Goal: Task Accomplishment & Management: Manage account settings

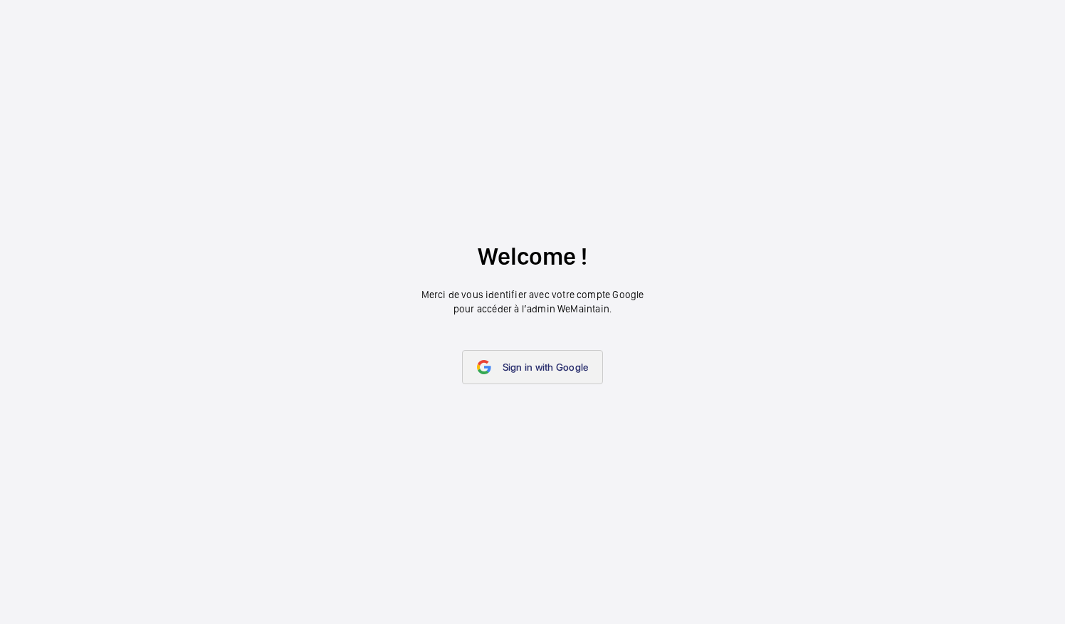
click at [559, 366] on span "Sign in with Google" at bounding box center [545, 367] width 86 height 11
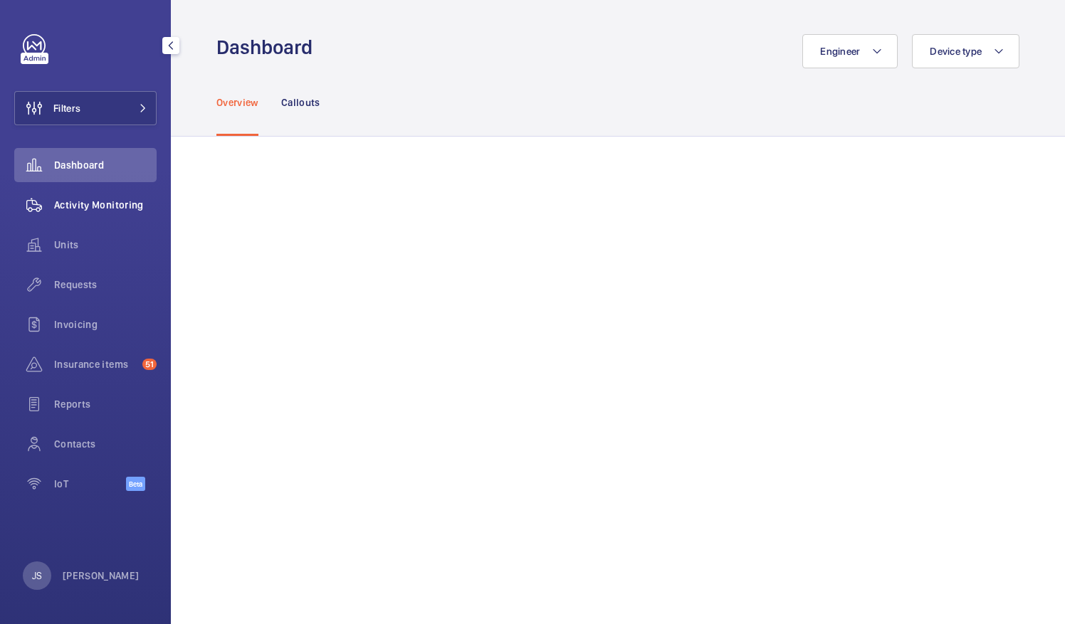
click at [73, 204] on span "Activity Monitoring" at bounding box center [105, 205] width 102 height 14
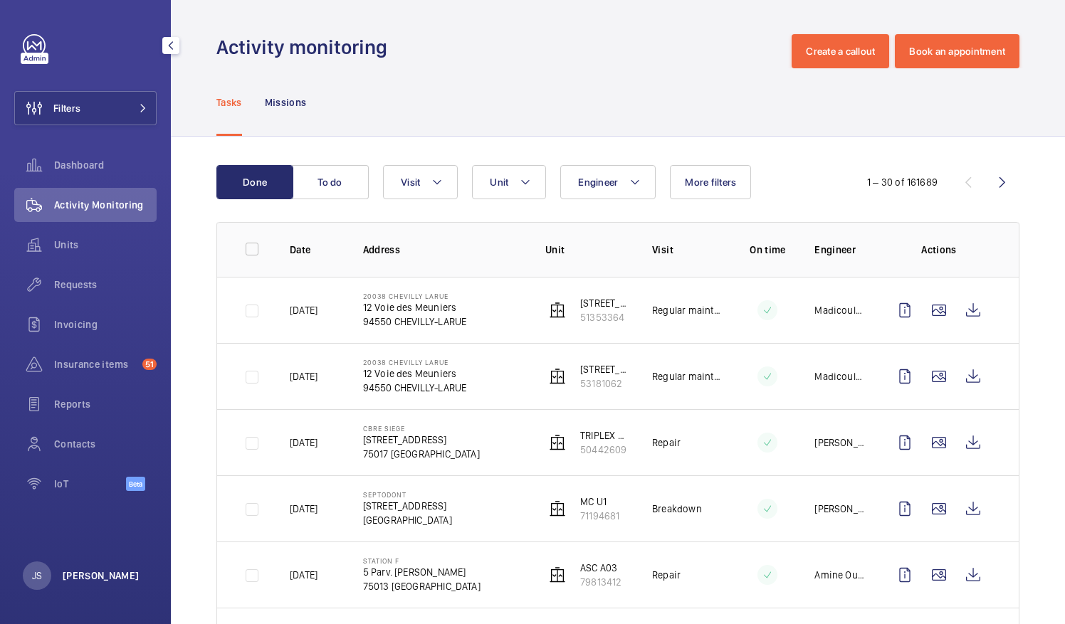
click at [105, 574] on p "[PERSON_NAME]" at bounding box center [101, 576] width 77 height 14
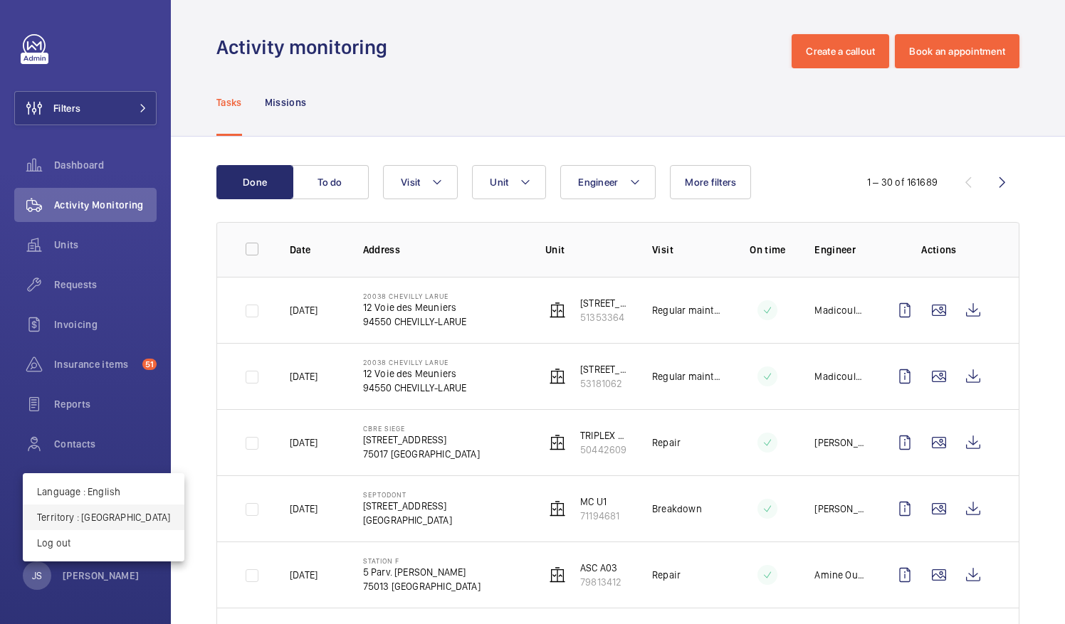
click at [85, 519] on p "Territory : France" at bounding box center [103, 517] width 133 height 14
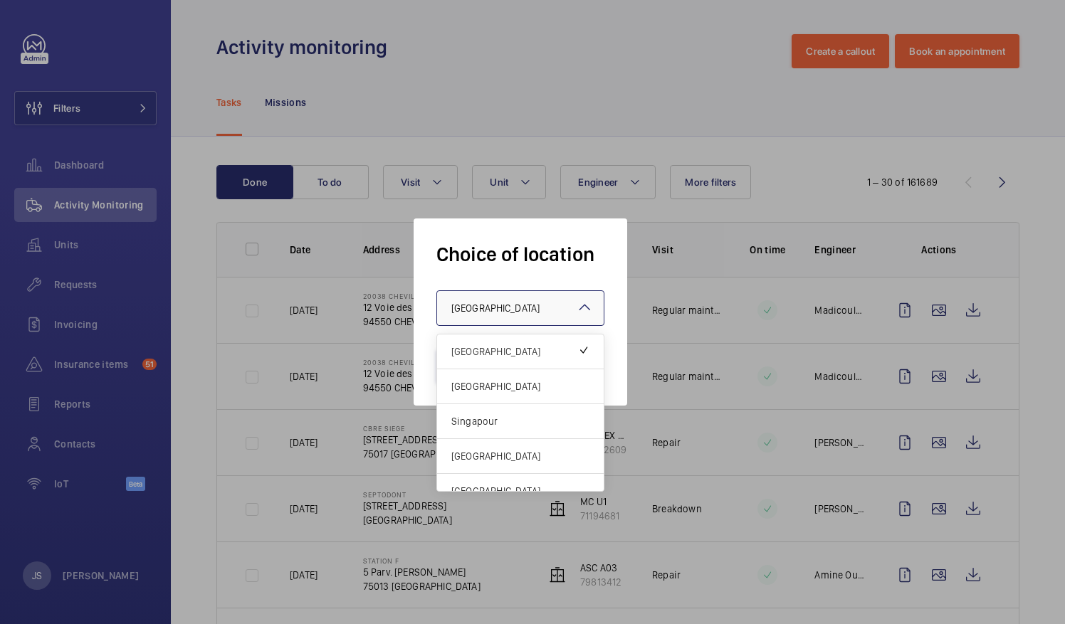
click at [477, 313] on span "France" at bounding box center [495, 307] width 88 height 11
click at [483, 389] on span "[GEOGRAPHIC_DATA]" at bounding box center [520, 386] width 138 height 14
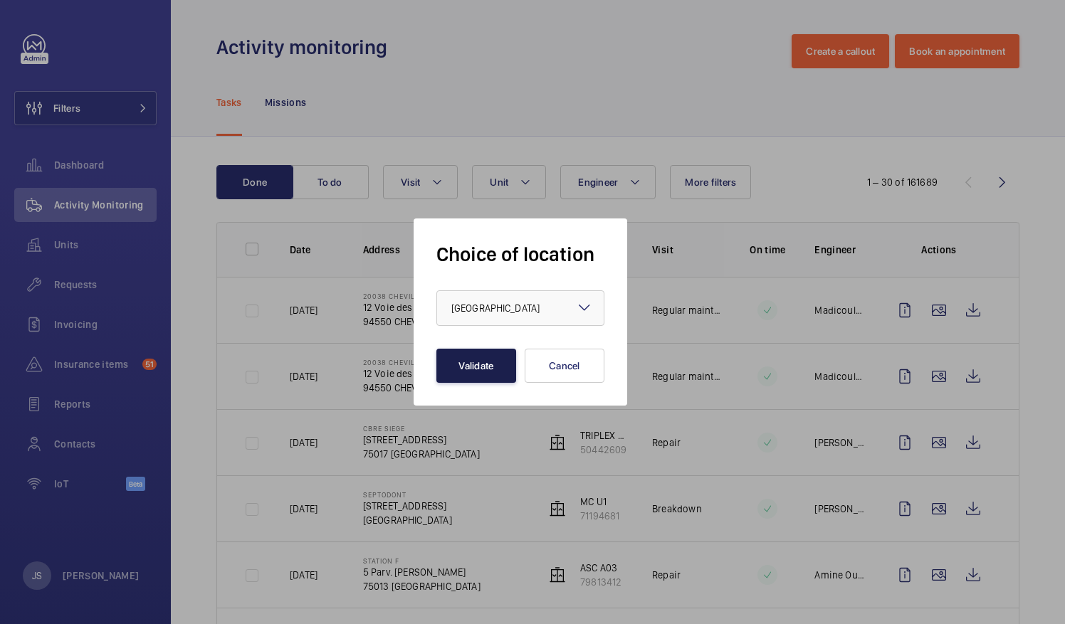
click at [465, 363] on button "Validate" at bounding box center [476, 366] width 80 height 34
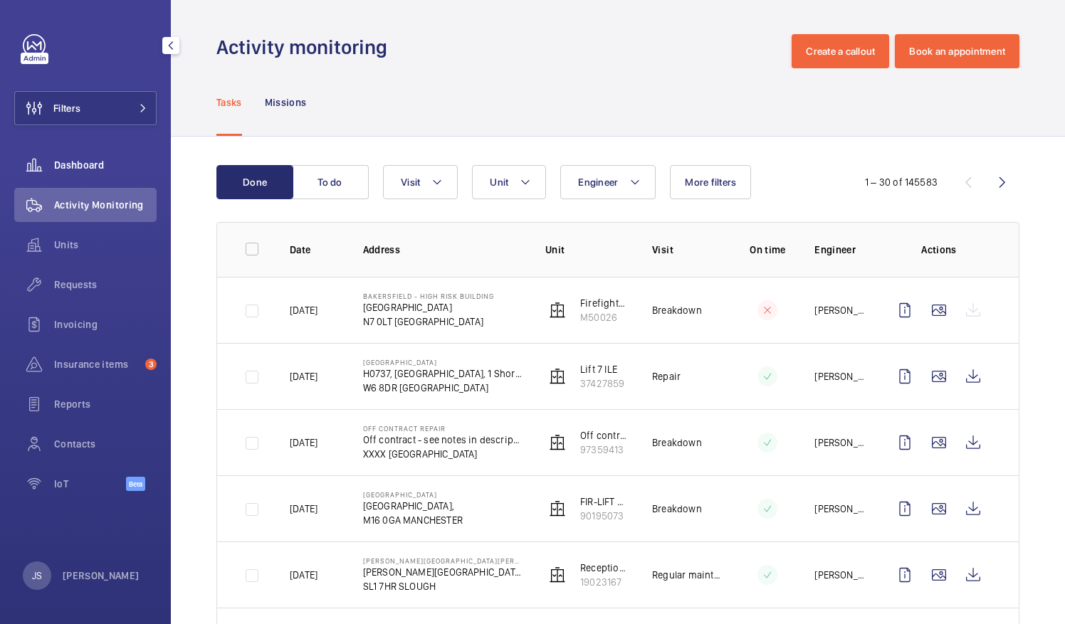
click at [111, 167] on span "Dashboard" at bounding box center [105, 165] width 102 height 14
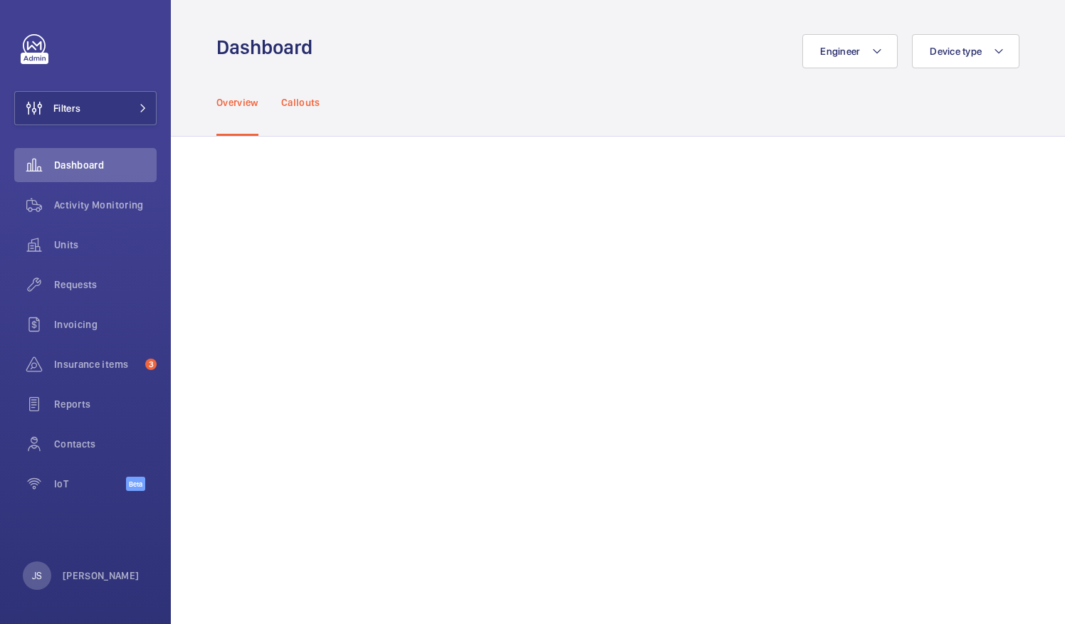
click at [316, 95] on p "Callouts" at bounding box center [300, 102] width 39 height 14
click at [96, 119] on button "Filters" at bounding box center [85, 108] width 142 height 34
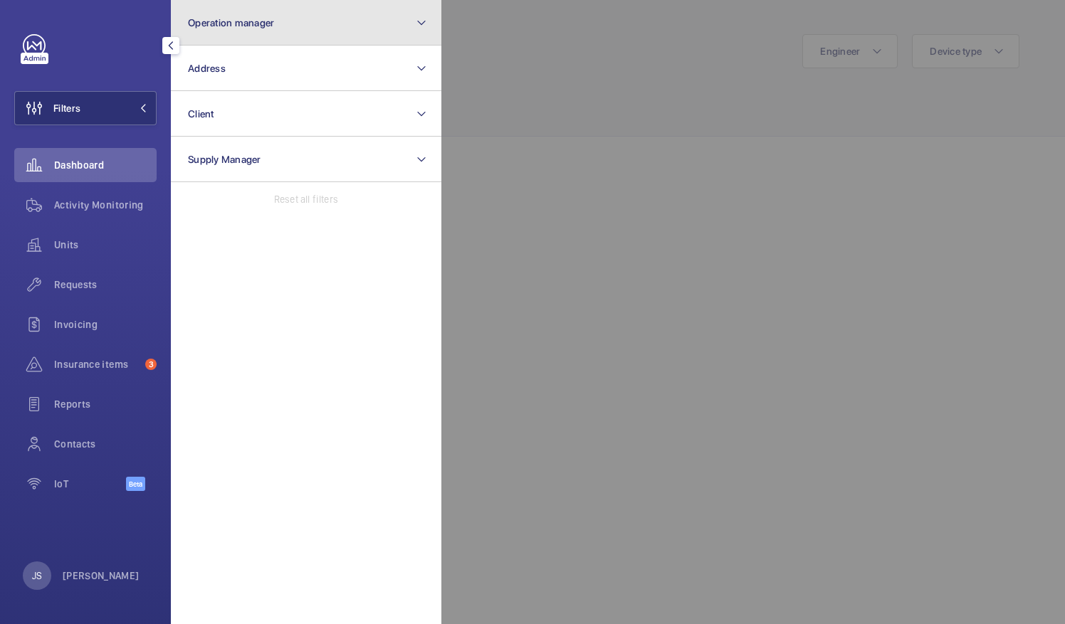
click at [263, 28] on span "Operation manager" at bounding box center [231, 22] width 86 height 11
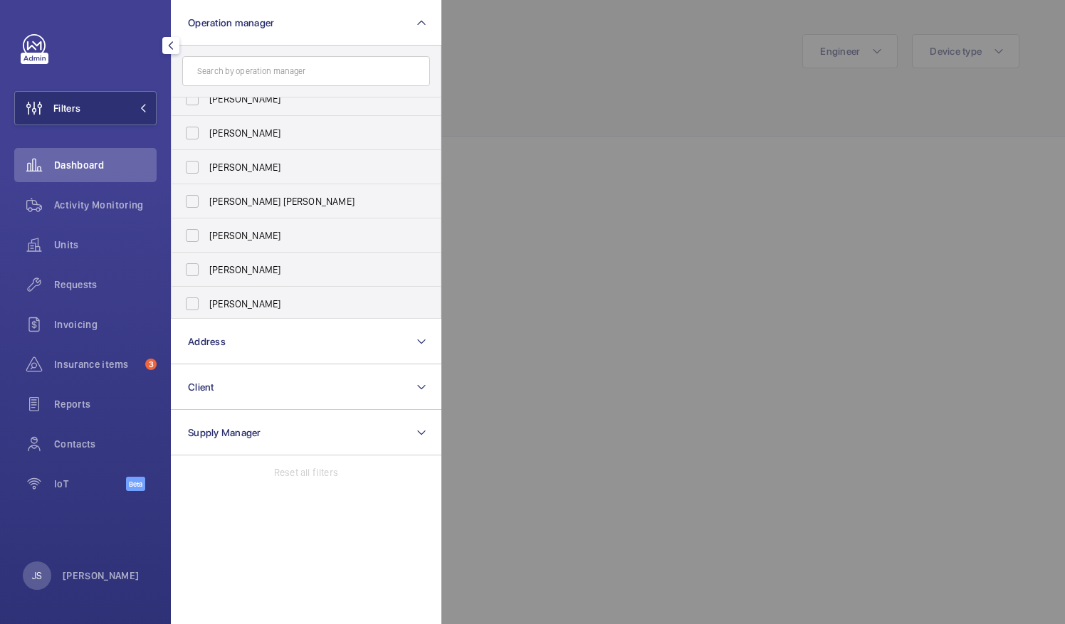
scroll to position [53, 0]
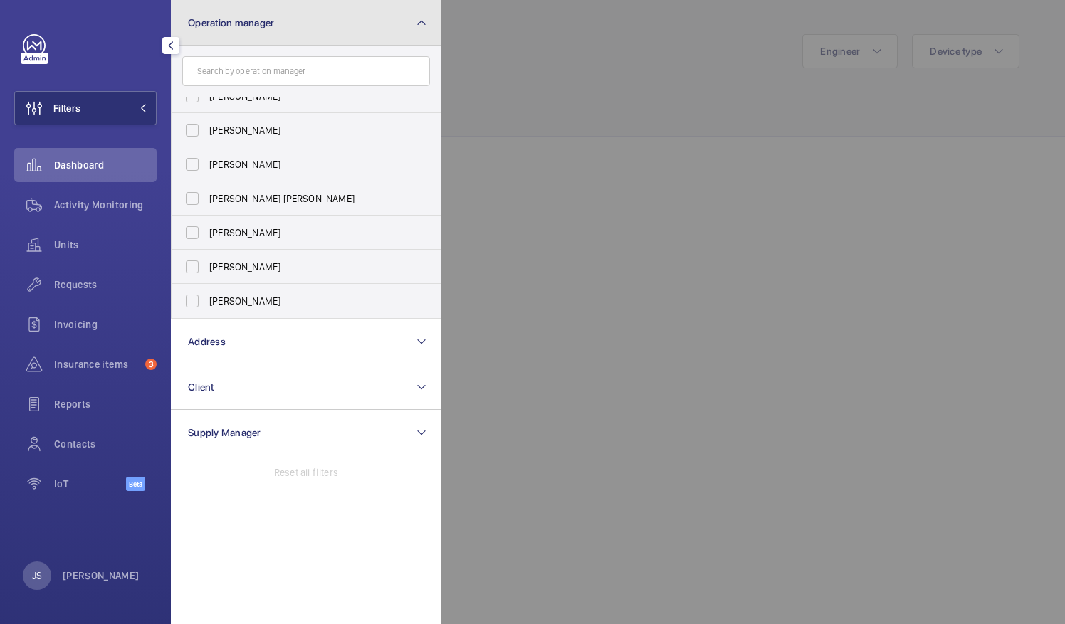
click at [386, 31] on button "Operation manager" at bounding box center [306, 23] width 270 height 46
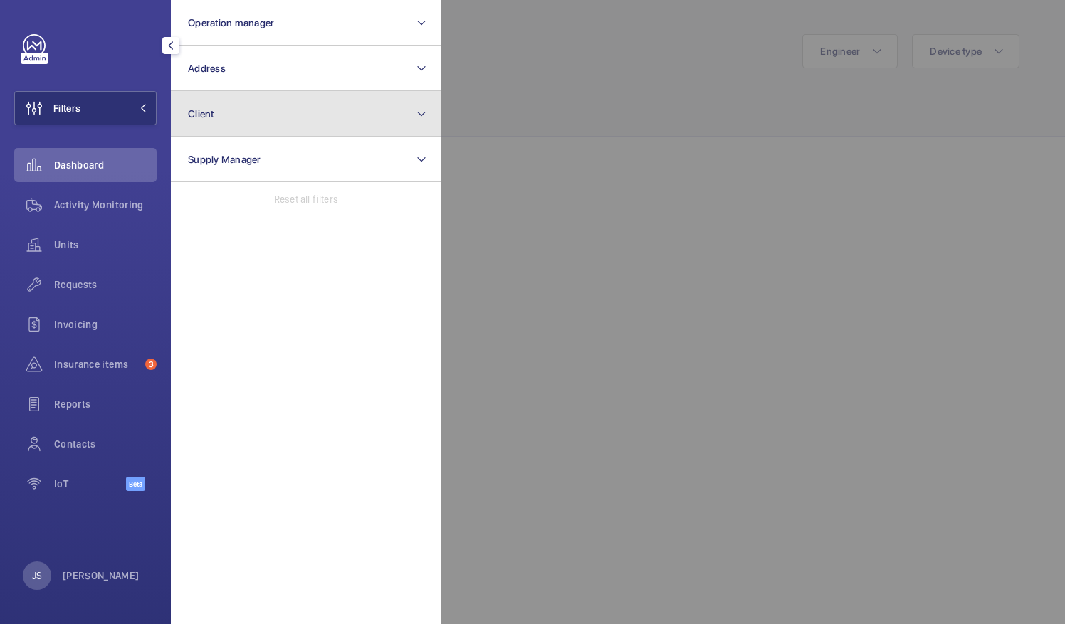
click at [300, 117] on button "Client" at bounding box center [306, 114] width 270 height 46
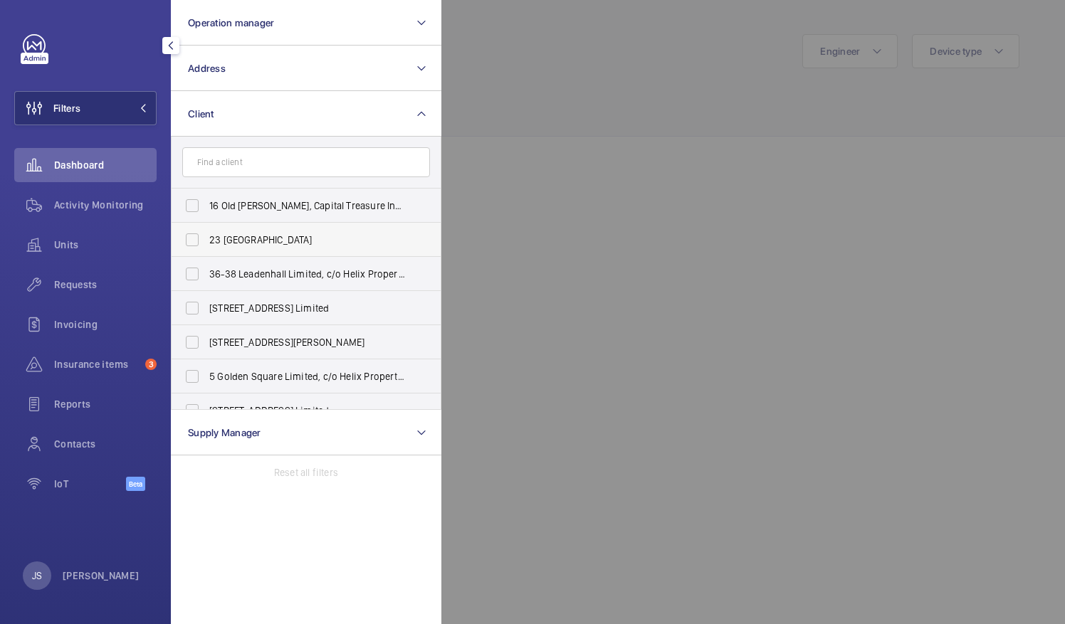
click at [186, 243] on label "23 College Hill" at bounding box center [295, 240] width 248 height 34
click at [186, 243] on input "23 College Hill" at bounding box center [192, 240] width 28 height 28
click at [186, 243] on label "23 College Hill" at bounding box center [295, 240] width 248 height 34
click at [186, 243] on input "23 College Hill" at bounding box center [192, 240] width 28 height 28
checkbox input "false"
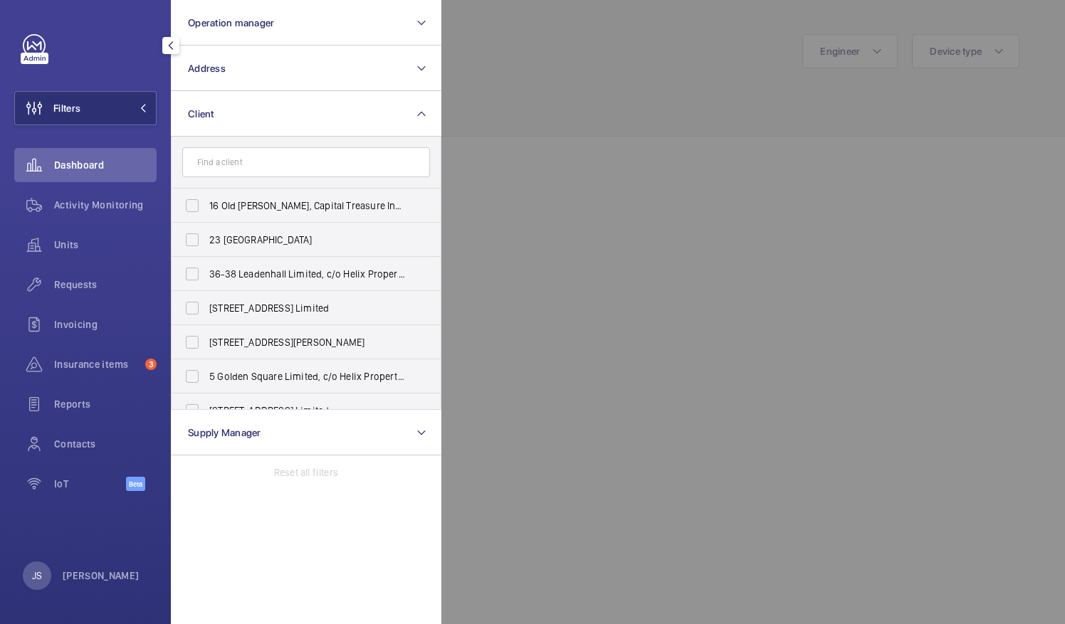
click at [565, 79] on div at bounding box center [973, 312] width 1065 height 624
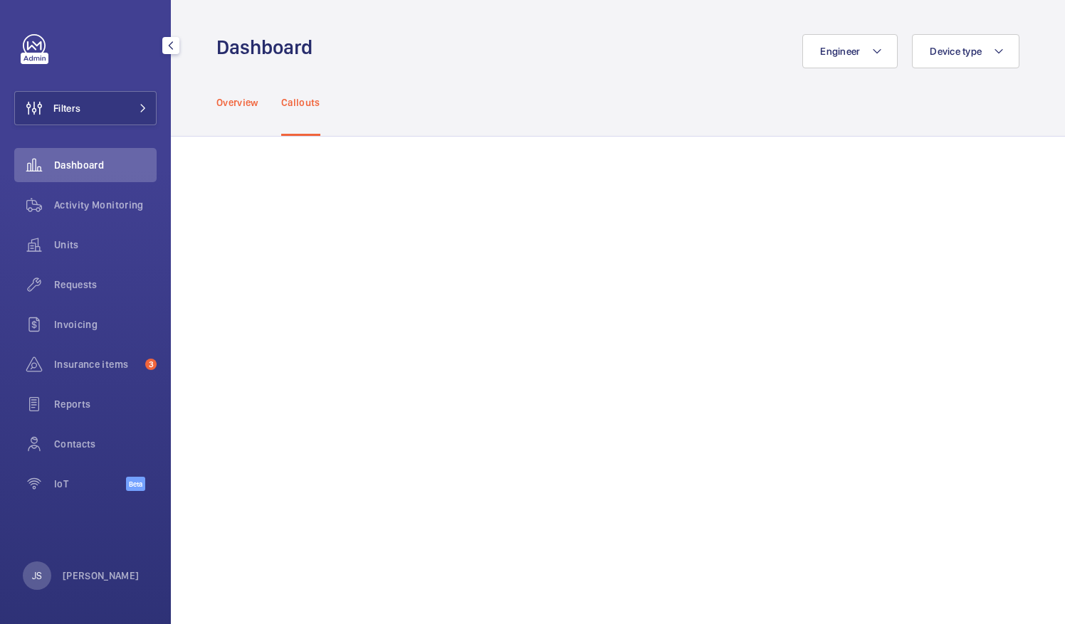
click at [240, 100] on p "Overview" at bounding box center [237, 102] width 42 height 14
